Goal: Task Accomplishment & Management: Complete application form

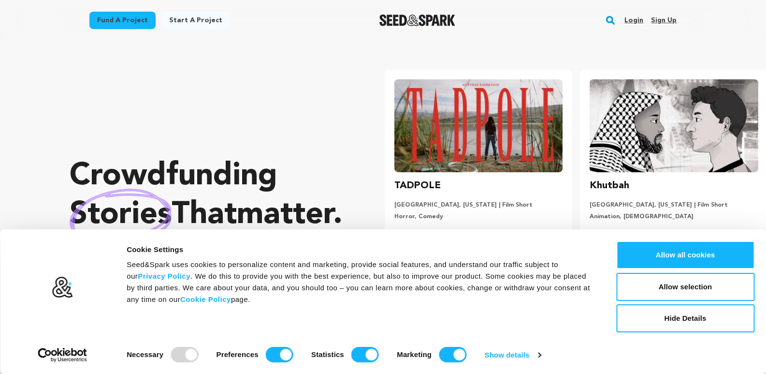
click at [656, 19] on link "Sign up" at bounding box center [664, 20] width 26 height 15
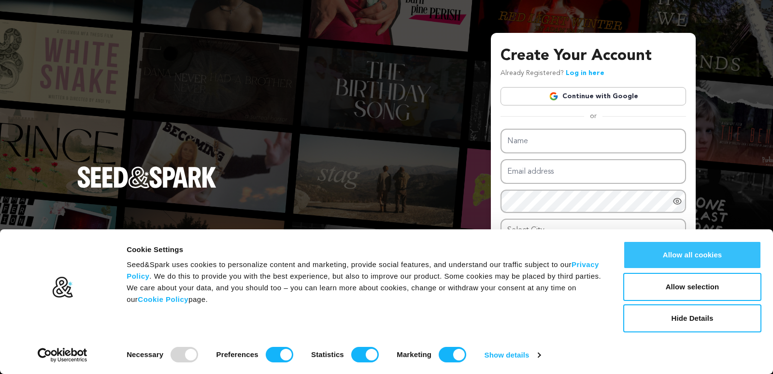
click at [641, 247] on button "Allow all cookies" at bounding box center [692, 255] width 138 height 28
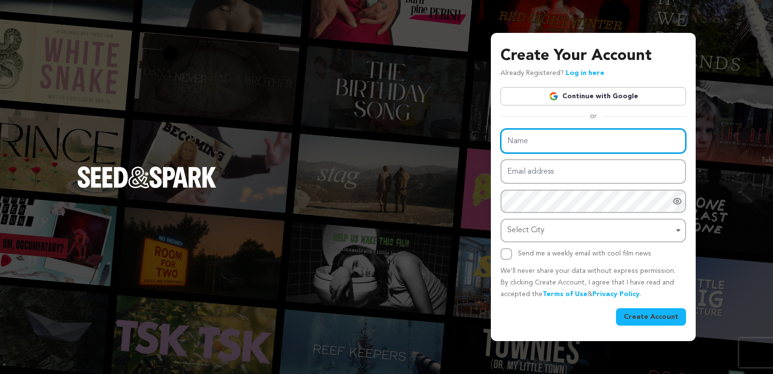
click at [552, 130] on input "Name" at bounding box center [594, 141] width 186 height 25
type input "Aussivo"
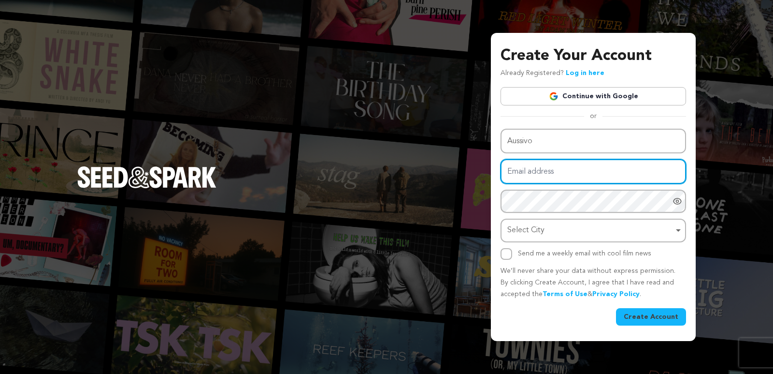
click at [544, 172] on input "Email address" at bounding box center [594, 171] width 186 height 25
type input "[EMAIL_ADDRESS][DOMAIN_NAME]"
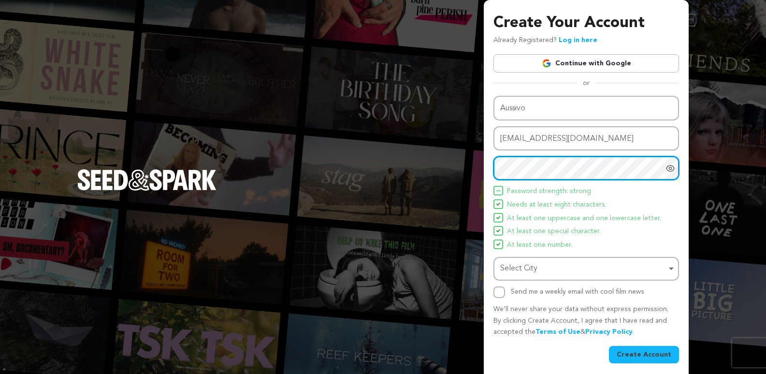
click at [518, 272] on div "Select City Remove item" at bounding box center [583, 268] width 166 height 14
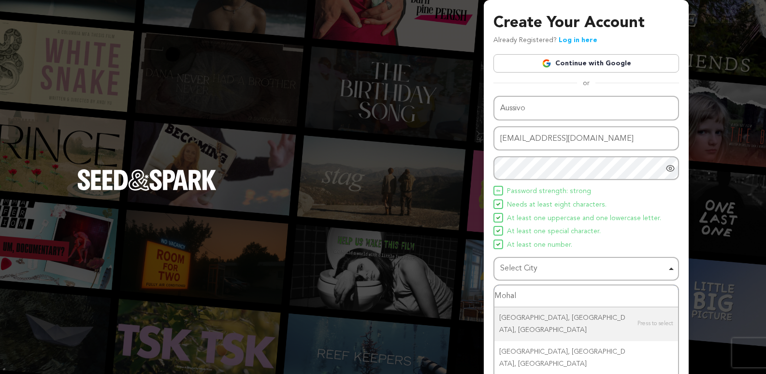
type input "Mohali"
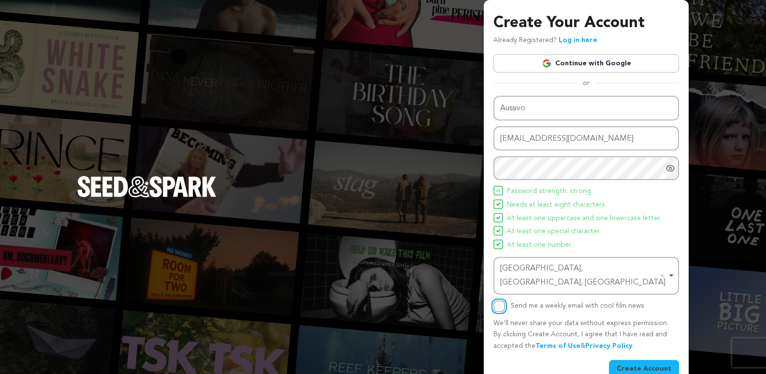
click at [498, 300] on input "Send me a weekly email with cool film news" at bounding box center [499, 306] width 12 height 12
checkbox input "true"
click at [647, 360] on button "Create Account" at bounding box center [644, 368] width 70 height 17
click at [641, 360] on button "Create Account" at bounding box center [644, 368] width 70 height 17
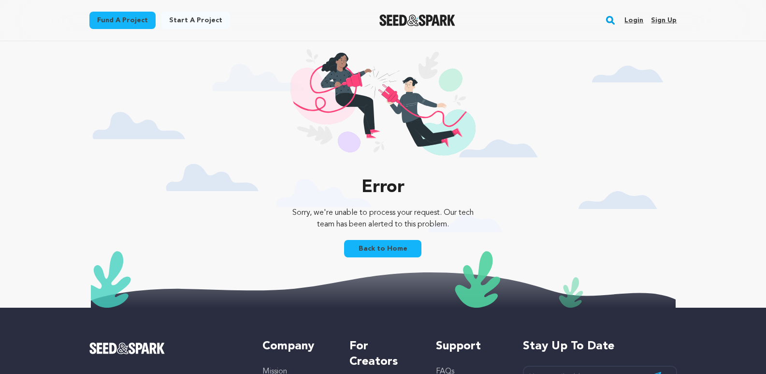
click at [364, 255] on link "Back to Home" at bounding box center [382, 248] width 77 height 17
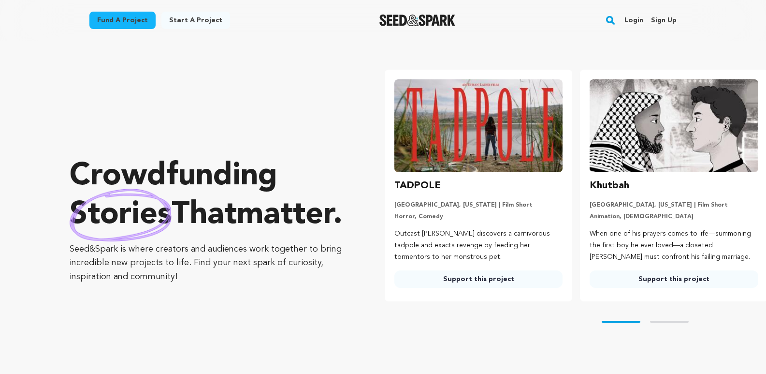
click at [665, 15] on link "Sign up" at bounding box center [664, 20] width 26 height 15
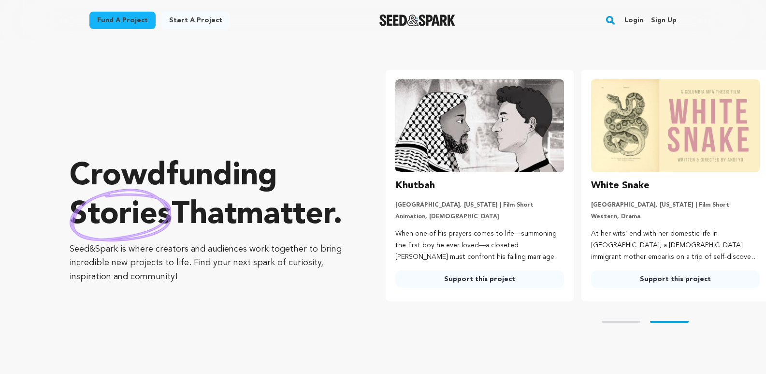
scroll to position [0, 203]
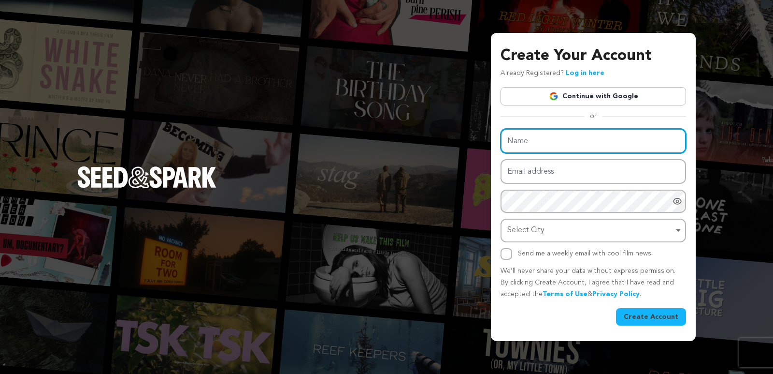
click at [551, 144] on input "Name" at bounding box center [594, 141] width 186 height 25
type input "Aussivo"
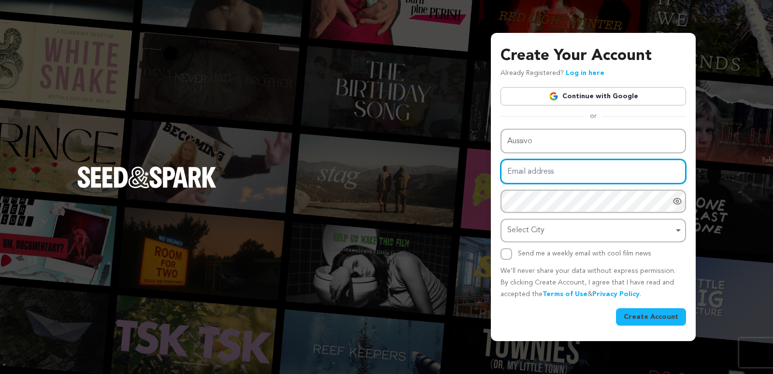
click at [555, 170] on input "Email address" at bounding box center [594, 171] width 186 height 25
type input "christophersusan315@gmail.com"
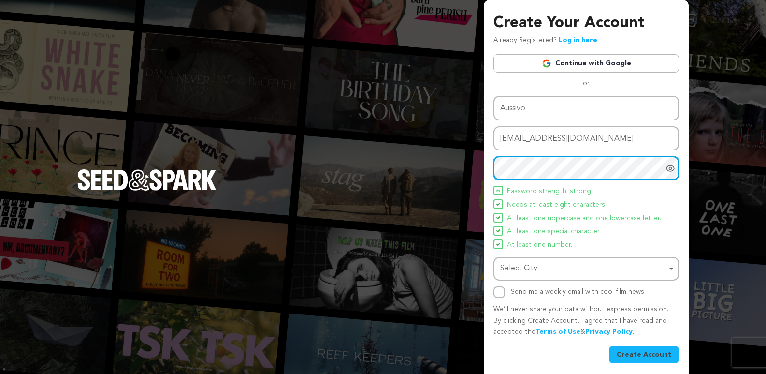
click at [542, 272] on div "Select City Remove item" at bounding box center [583, 268] width 166 height 14
click at [524, 274] on div "Select City Remove item" at bounding box center [583, 268] width 166 height 14
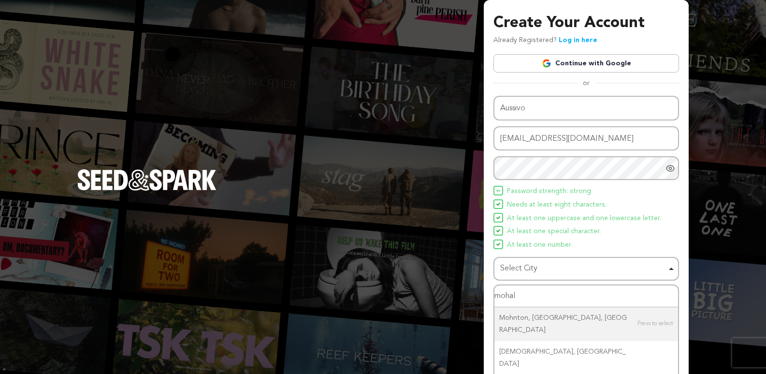
type input "mohali"
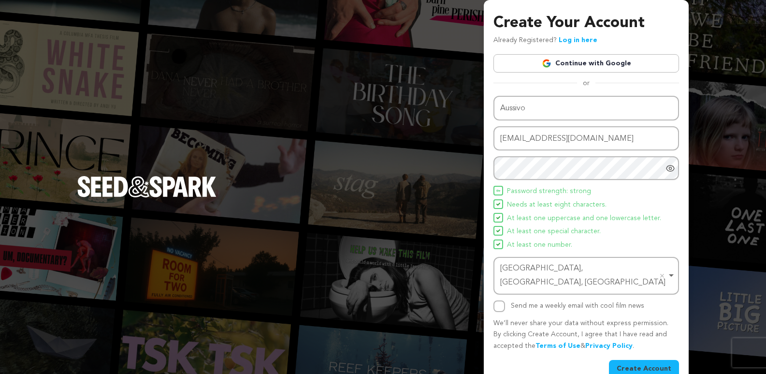
click at [639, 360] on button "Create Account" at bounding box center [644, 368] width 70 height 17
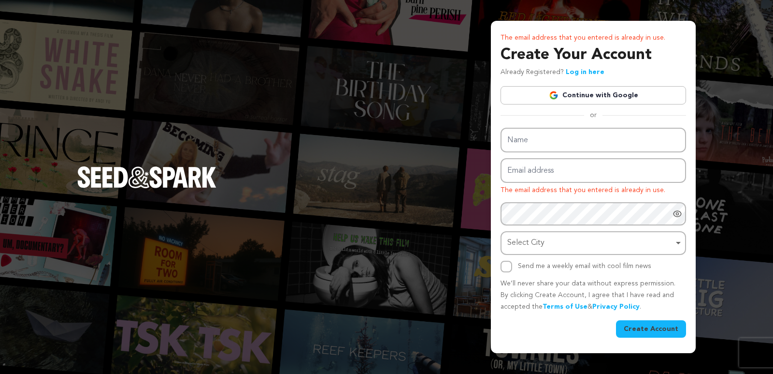
click at [577, 75] on link "Log in here" at bounding box center [585, 72] width 39 height 7
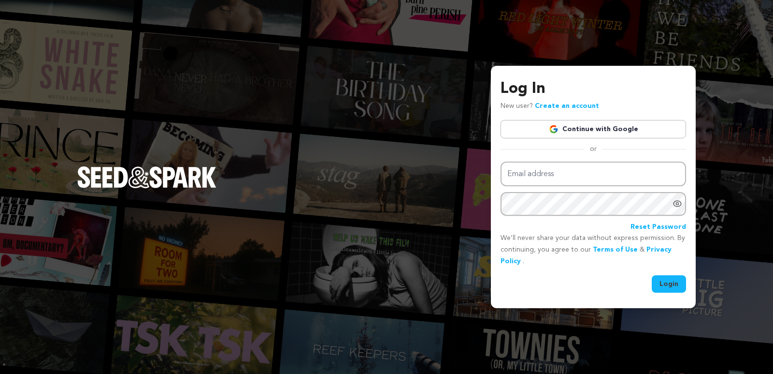
click at [532, 179] on input "Email address" at bounding box center [594, 173] width 186 height 25
type input "[EMAIL_ADDRESS][DOMAIN_NAME]"
click at [672, 285] on button "Login" at bounding box center [669, 283] width 34 height 17
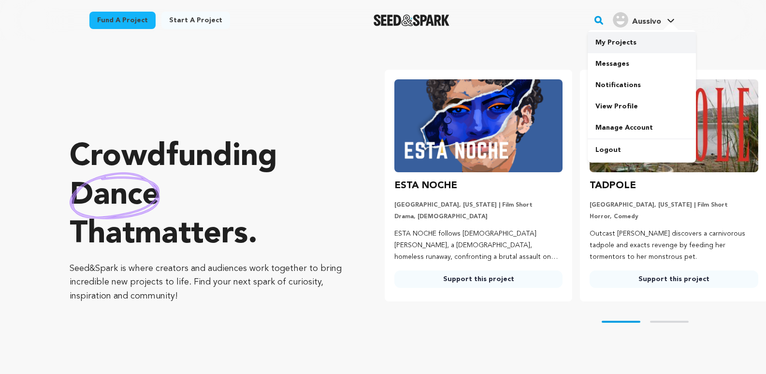
click at [647, 40] on link "My Projects" at bounding box center [642, 42] width 108 height 21
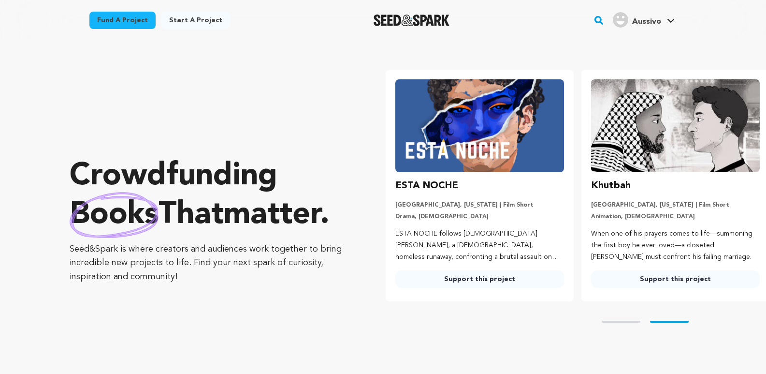
scroll to position [0, 203]
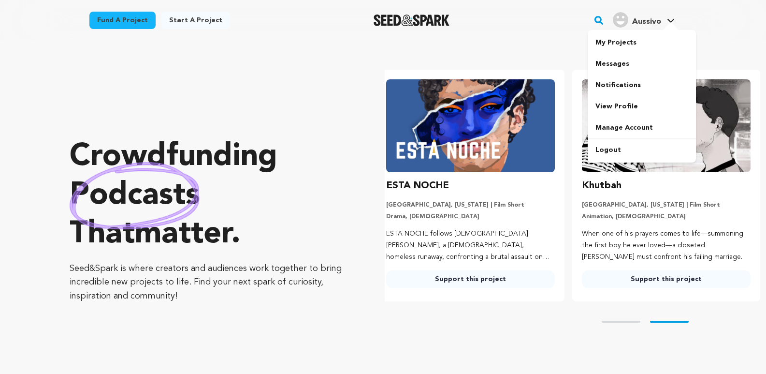
click at [665, 18] on link "Aussivo Aussivo" at bounding box center [644, 18] width 66 height 17
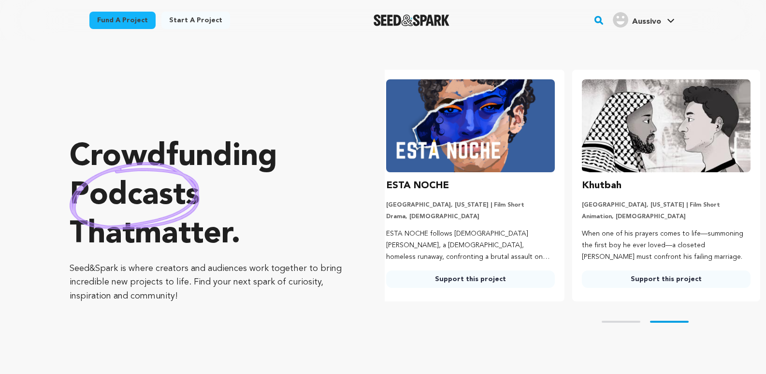
click at [665, 18] on link "Aussivo Aussivo" at bounding box center [644, 18] width 66 height 17
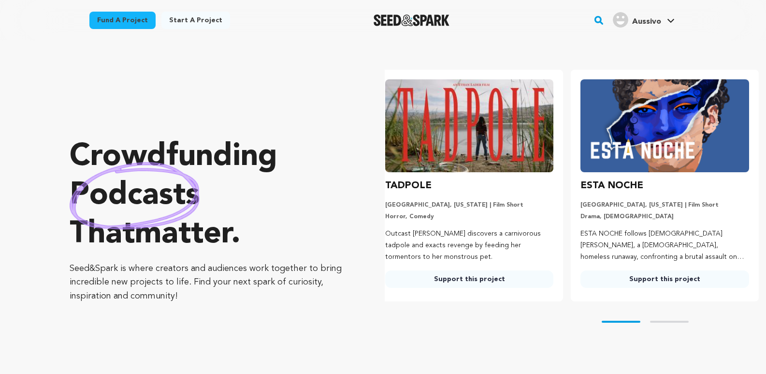
scroll to position [0, 0]
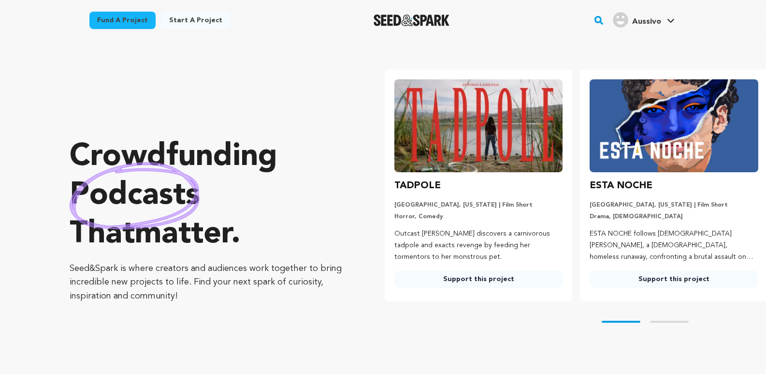
click at [675, 18] on link "Aussivo Aussivo" at bounding box center [644, 18] width 66 height 17
